Goal: Transaction & Acquisition: Purchase product/service

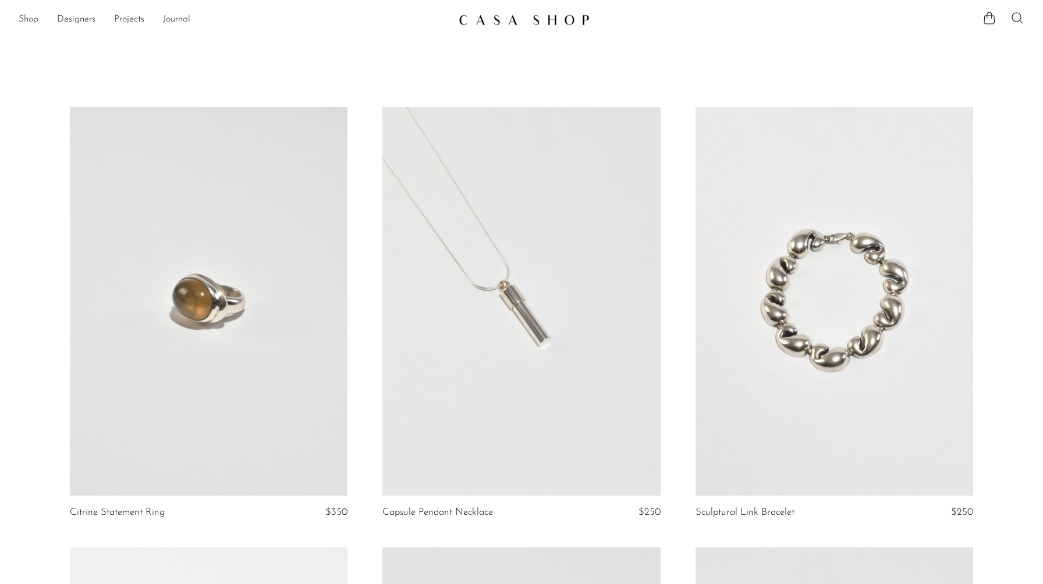
click at [568, 361] on link at bounding box center [521, 301] width 278 height 389
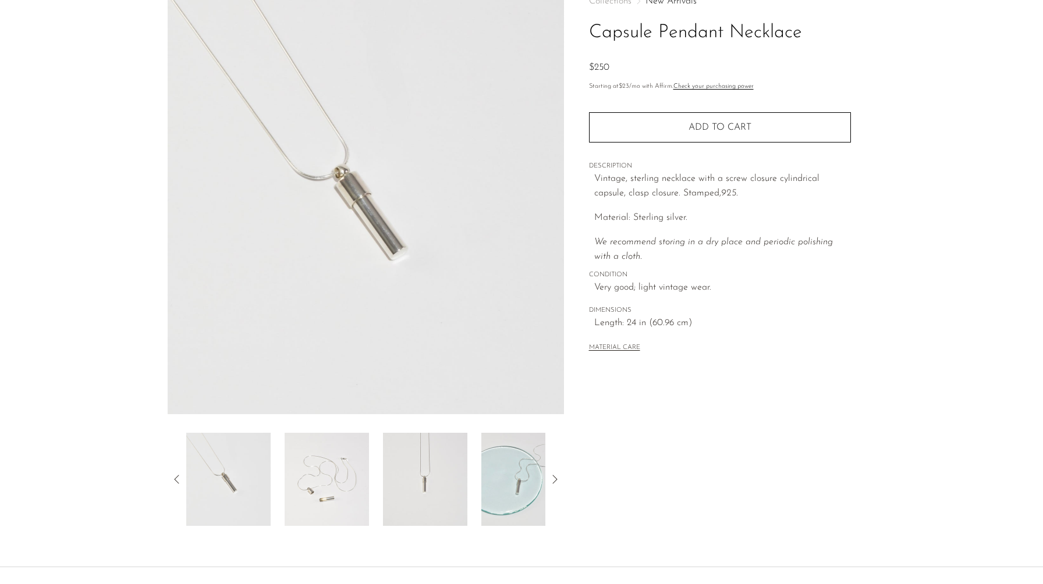
scroll to position [106, 0]
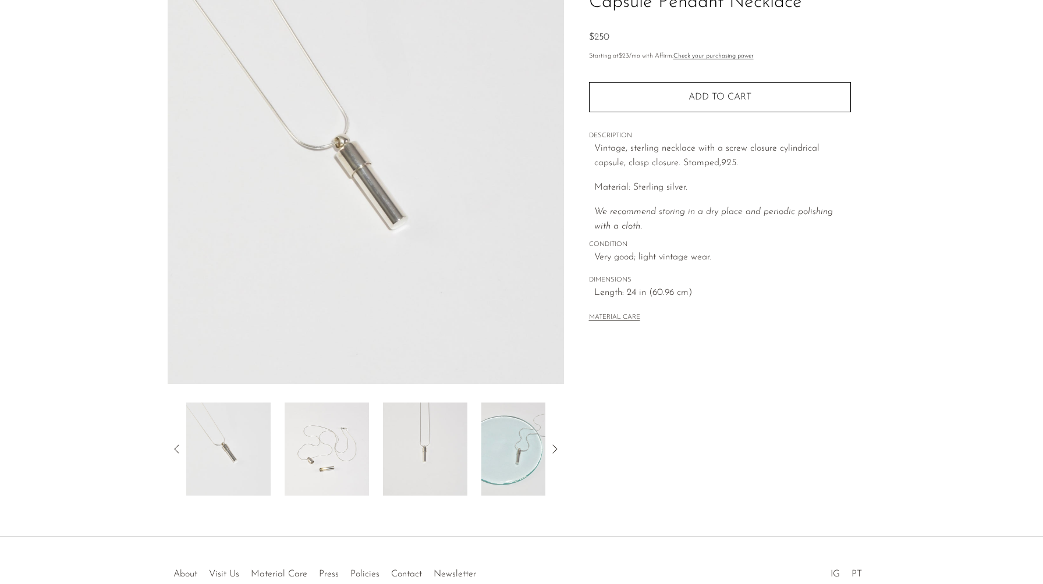
click at [341, 460] on img at bounding box center [327, 449] width 84 height 93
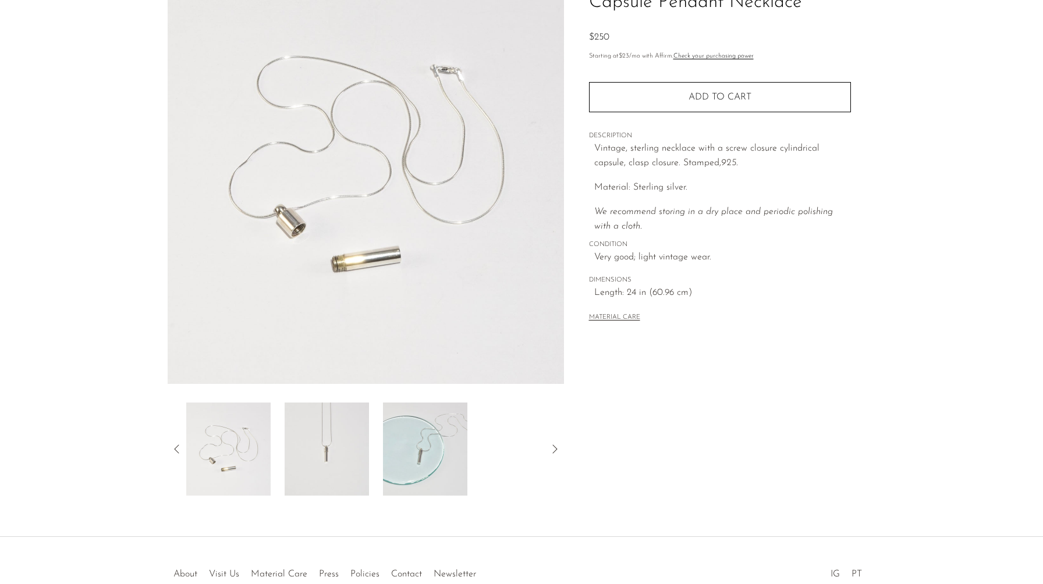
click at [409, 456] on img at bounding box center [425, 449] width 84 height 93
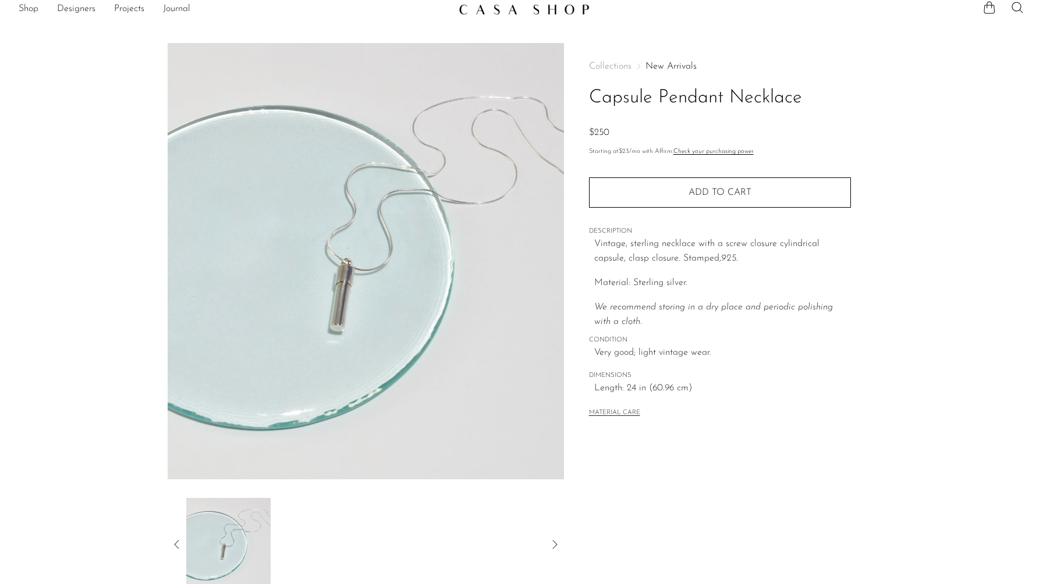
scroll to position [0, 0]
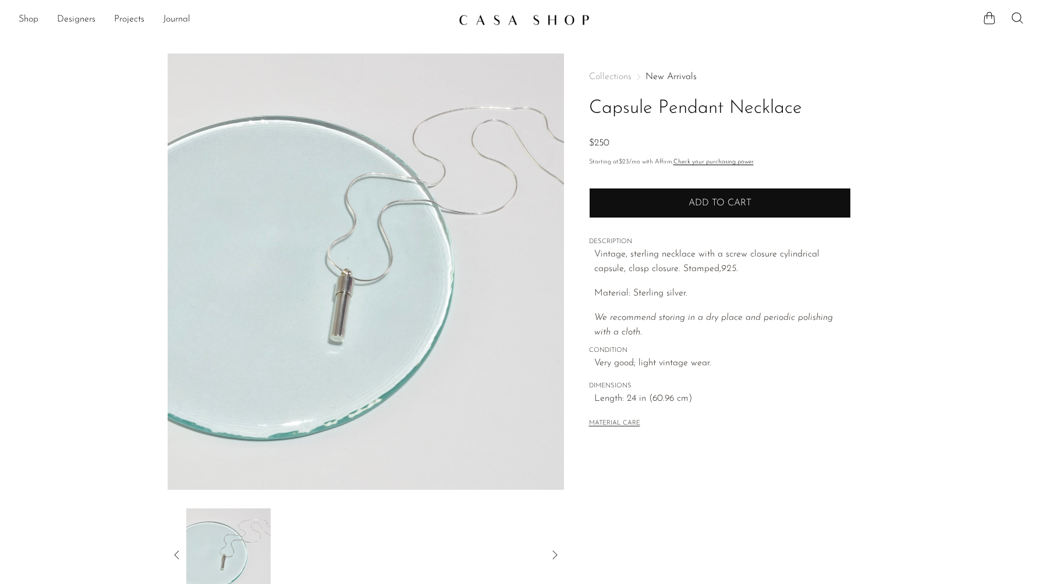
click at [636, 204] on button "Add to cart" at bounding box center [720, 203] width 262 height 30
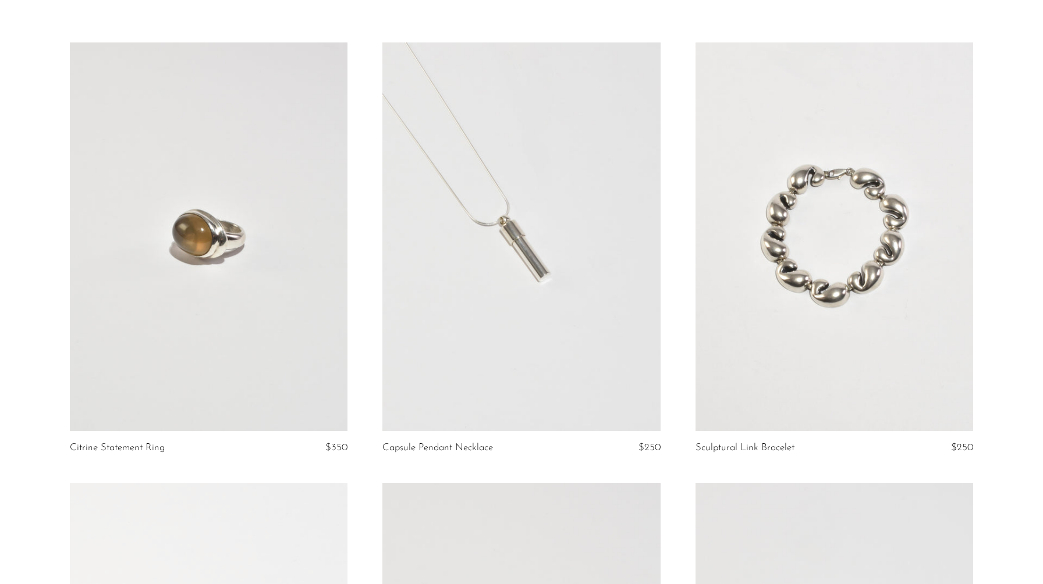
scroll to position [73, 0]
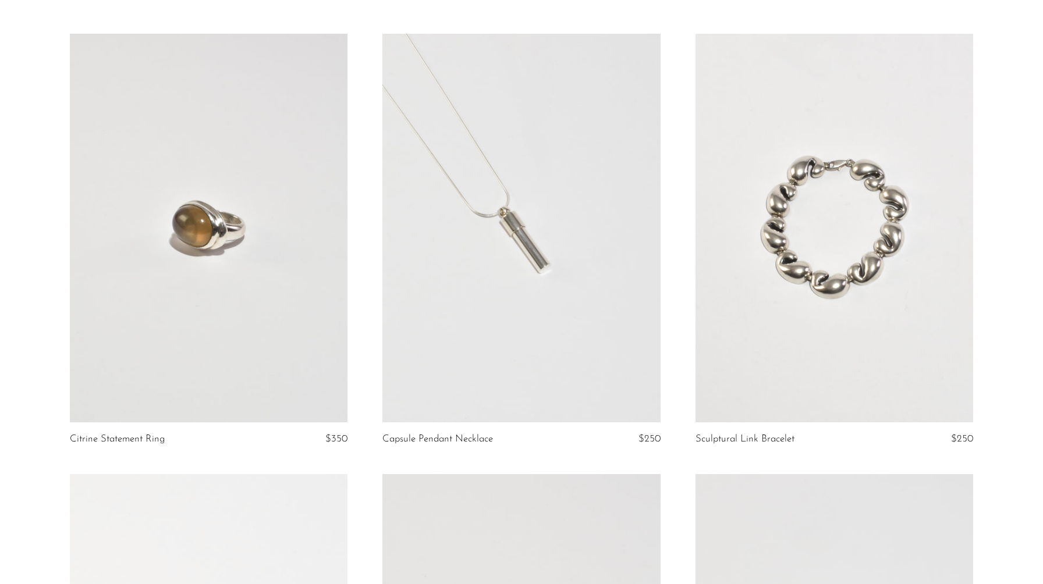
click at [844, 290] on link at bounding box center [834, 228] width 278 height 389
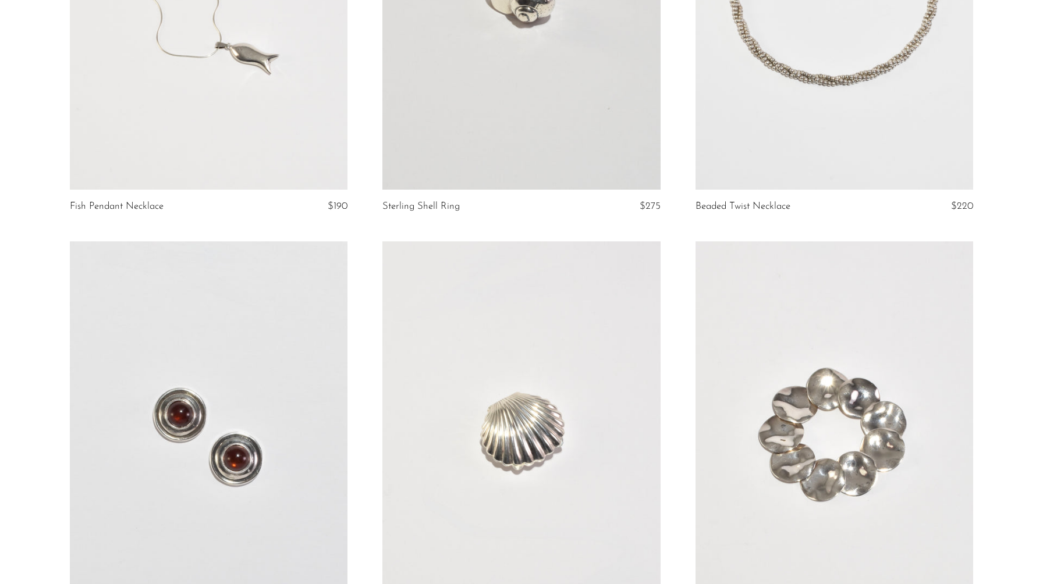
scroll to position [2600, 0]
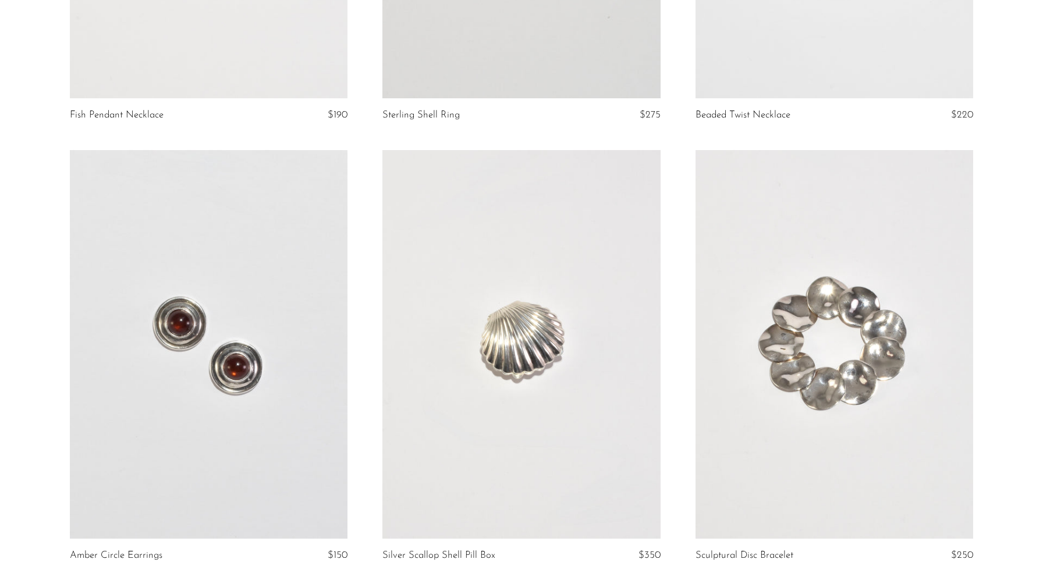
click at [553, 359] on link at bounding box center [521, 344] width 278 height 389
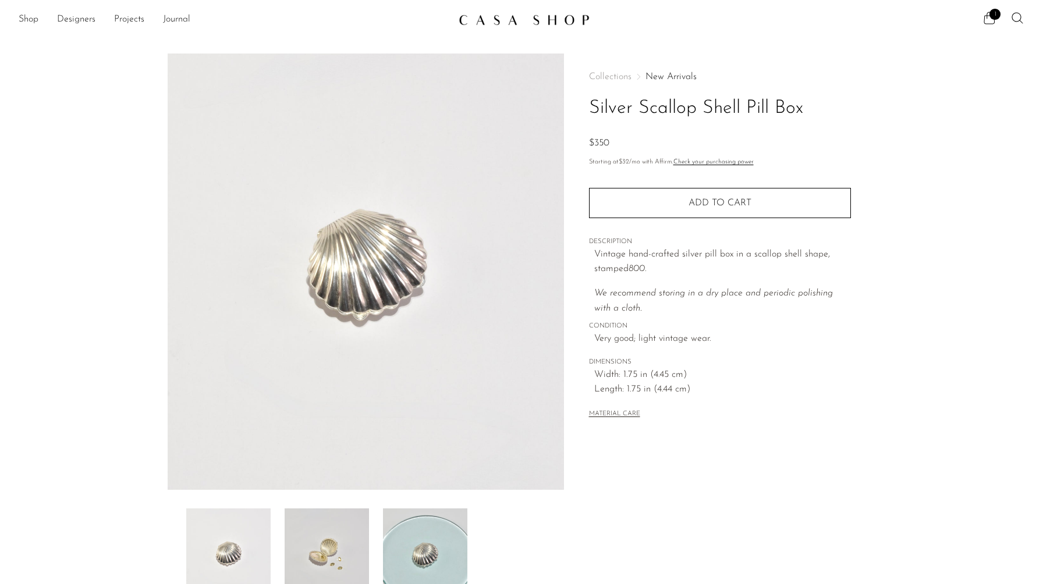
click at [339, 556] on img at bounding box center [327, 555] width 84 height 93
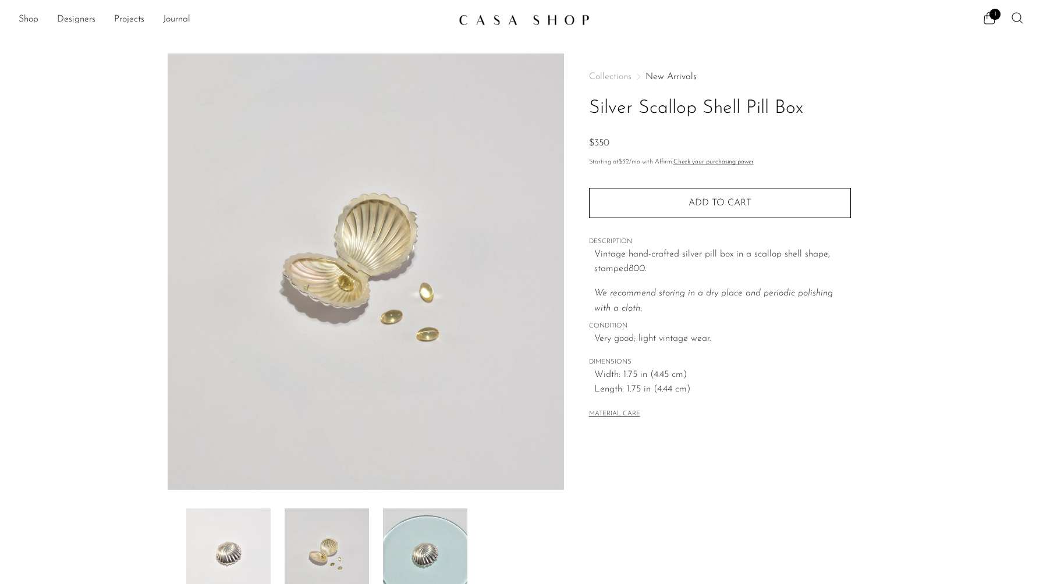
click at [393, 555] on img at bounding box center [425, 555] width 84 height 93
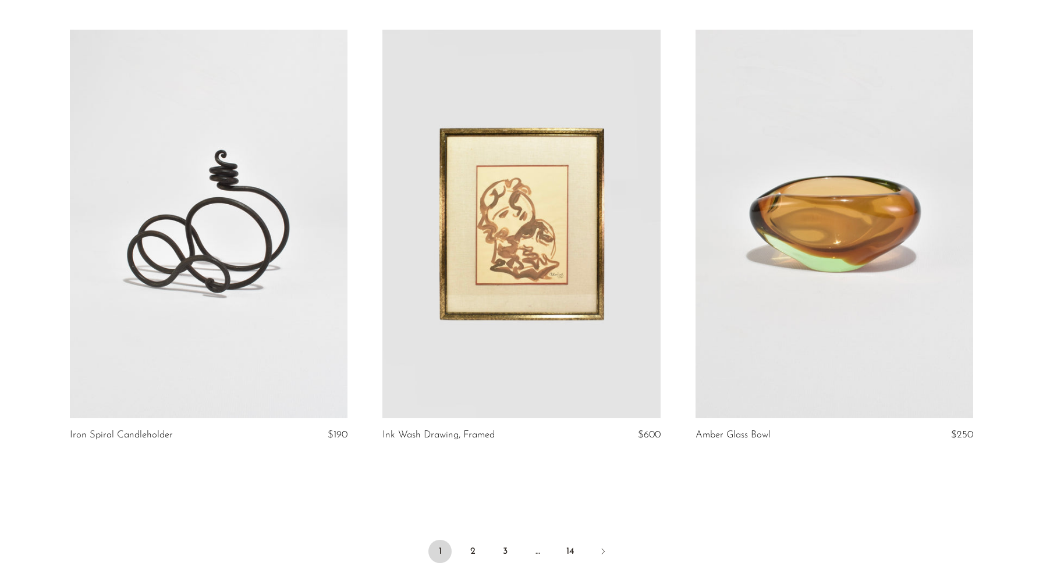
scroll to position [5015, 0]
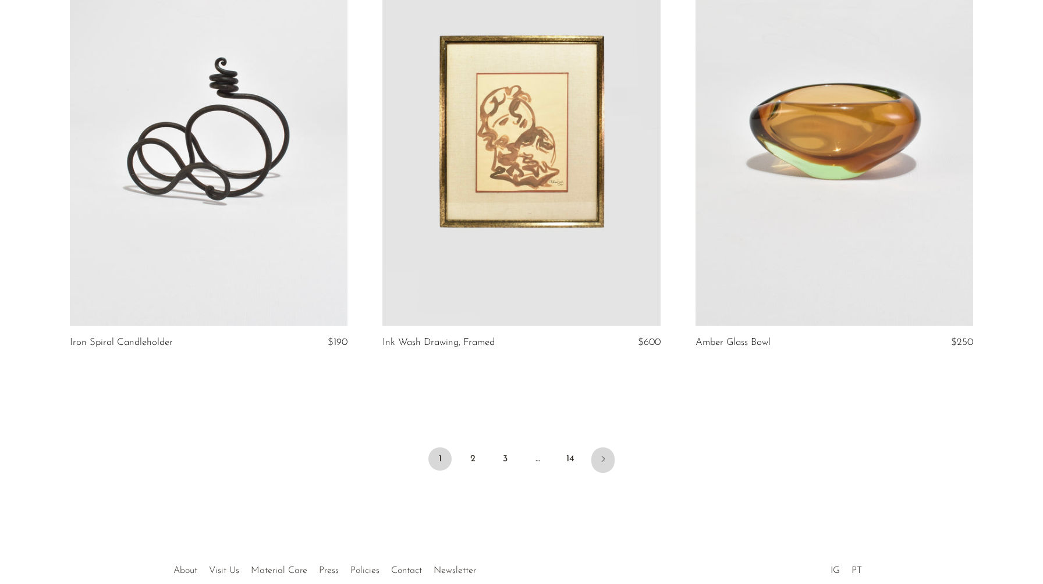
click at [601, 456] on icon "Next" at bounding box center [602, 458] width 9 height 9
